Goal: Task Accomplishment & Management: Manage account settings

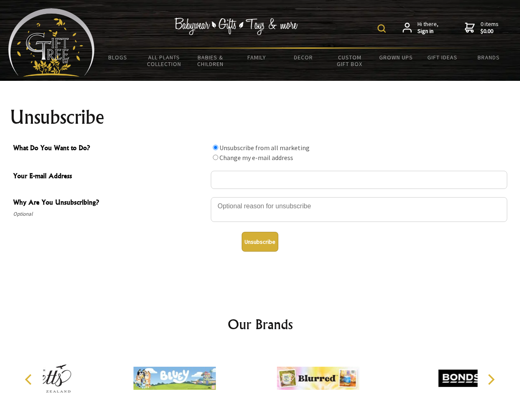
click at [383, 28] on img at bounding box center [382, 28] width 8 height 8
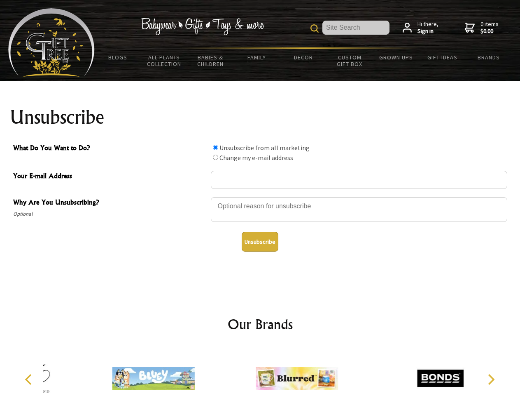
click at [260, 197] on div at bounding box center [359, 210] width 297 height 29
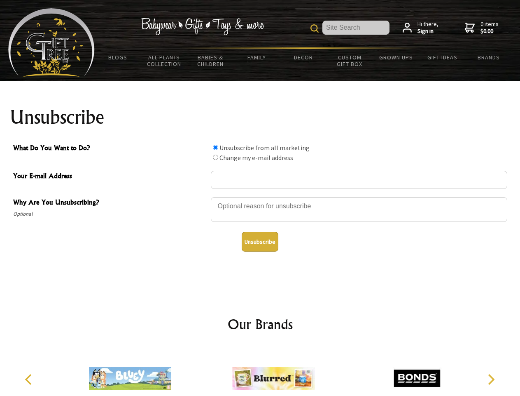
click at [216, 147] on input "What Do You Want to Do?" at bounding box center [215, 147] width 5 height 5
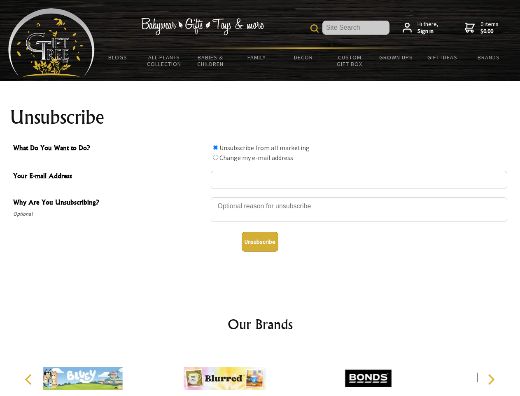
click at [216, 157] on input "What Do You Want to Do?" at bounding box center [215, 157] width 5 height 5
radio input "true"
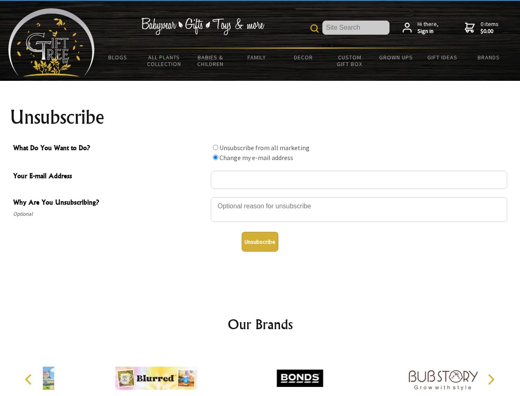
click at [260, 241] on button "Unsubscribe" at bounding box center [260, 242] width 37 height 20
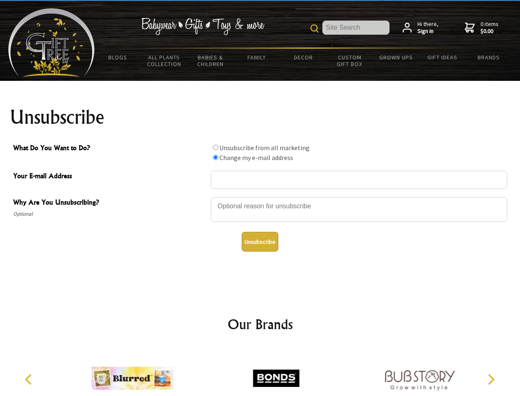
click at [260, 371] on div at bounding box center [260, 379] width 435 height 64
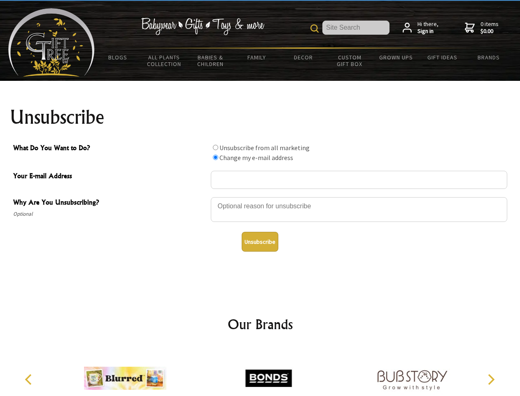
click at [30, 379] on icon "Previous" at bounding box center [29, 379] width 11 height 11
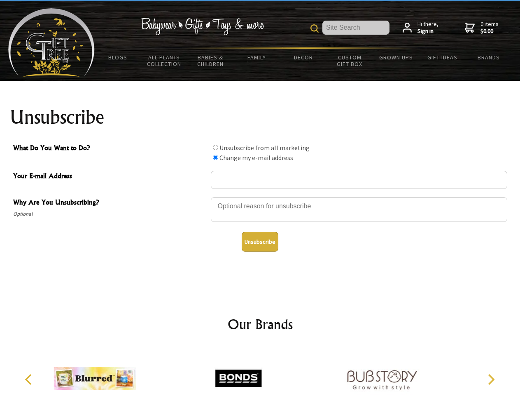
click at [491, 379] on icon "Next" at bounding box center [490, 379] width 11 height 11
